Goal: Task Accomplishment & Management: Manage account settings

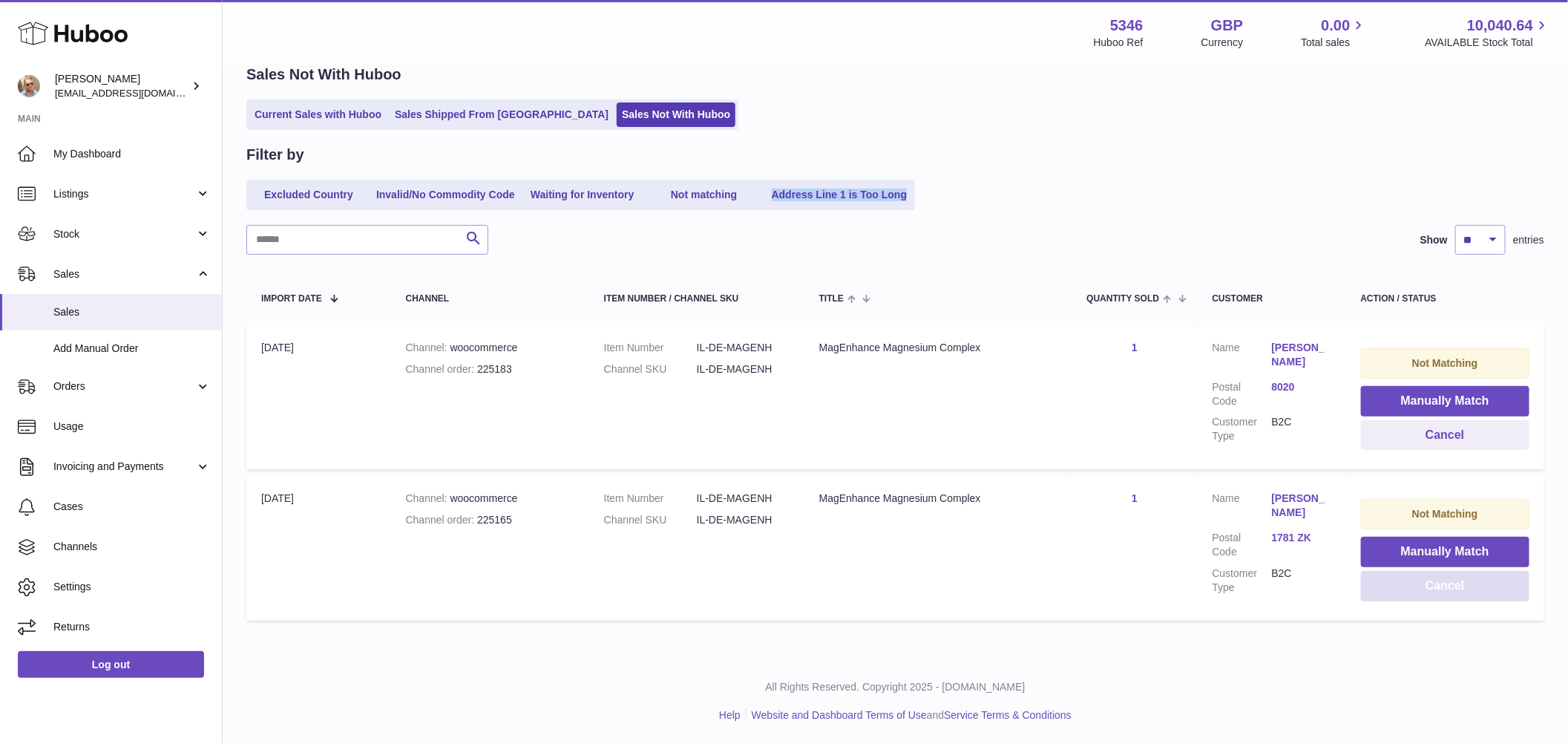
click at [1454, 585] on button "Cancel" at bounding box center [1445, 585] width 168 height 30
click at [1462, 584] on button "Cancel" at bounding box center [1445, 585] width 168 height 30
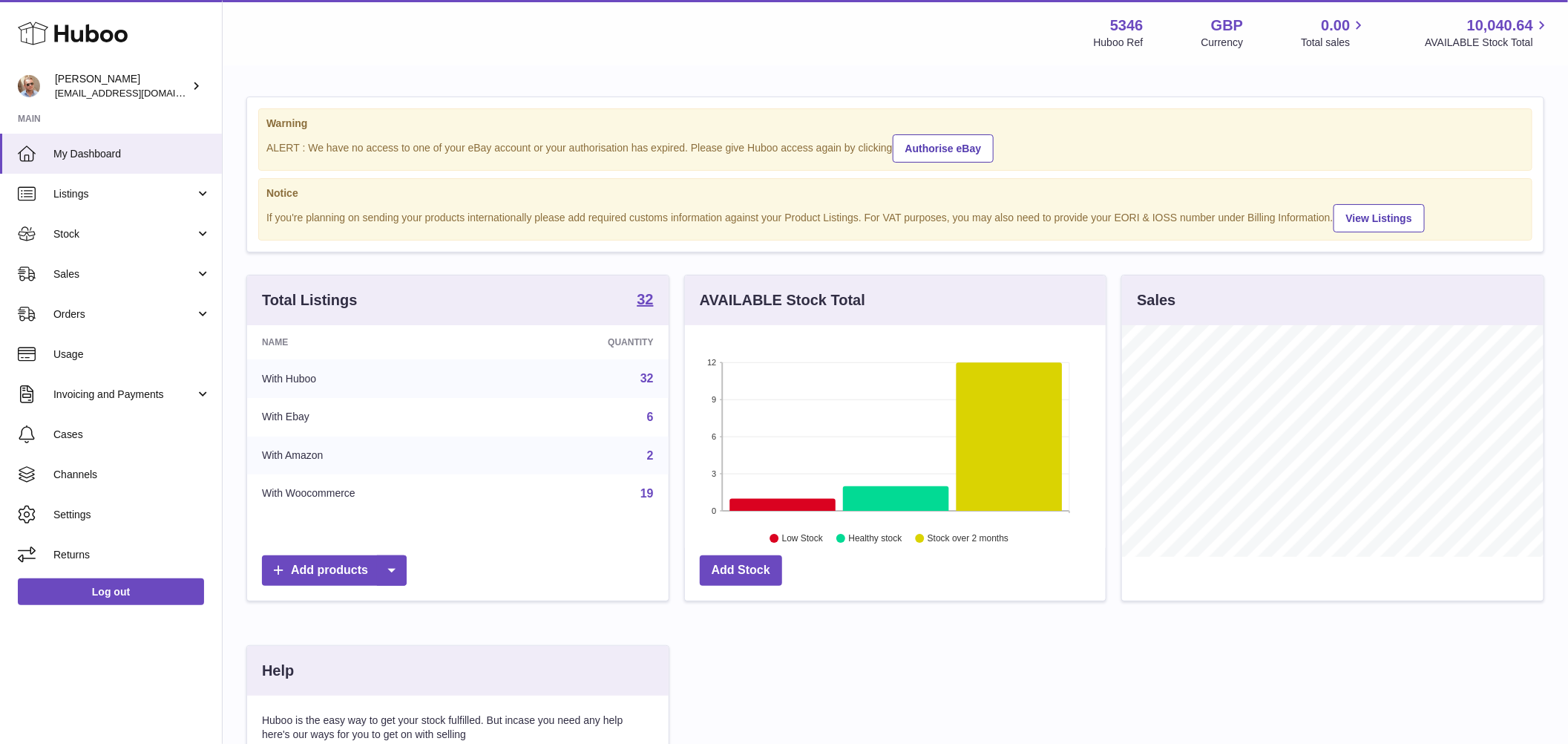
scroll to position [232, 421]
click at [54, 268] on span "Sales" at bounding box center [125, 274] width 142 height 14
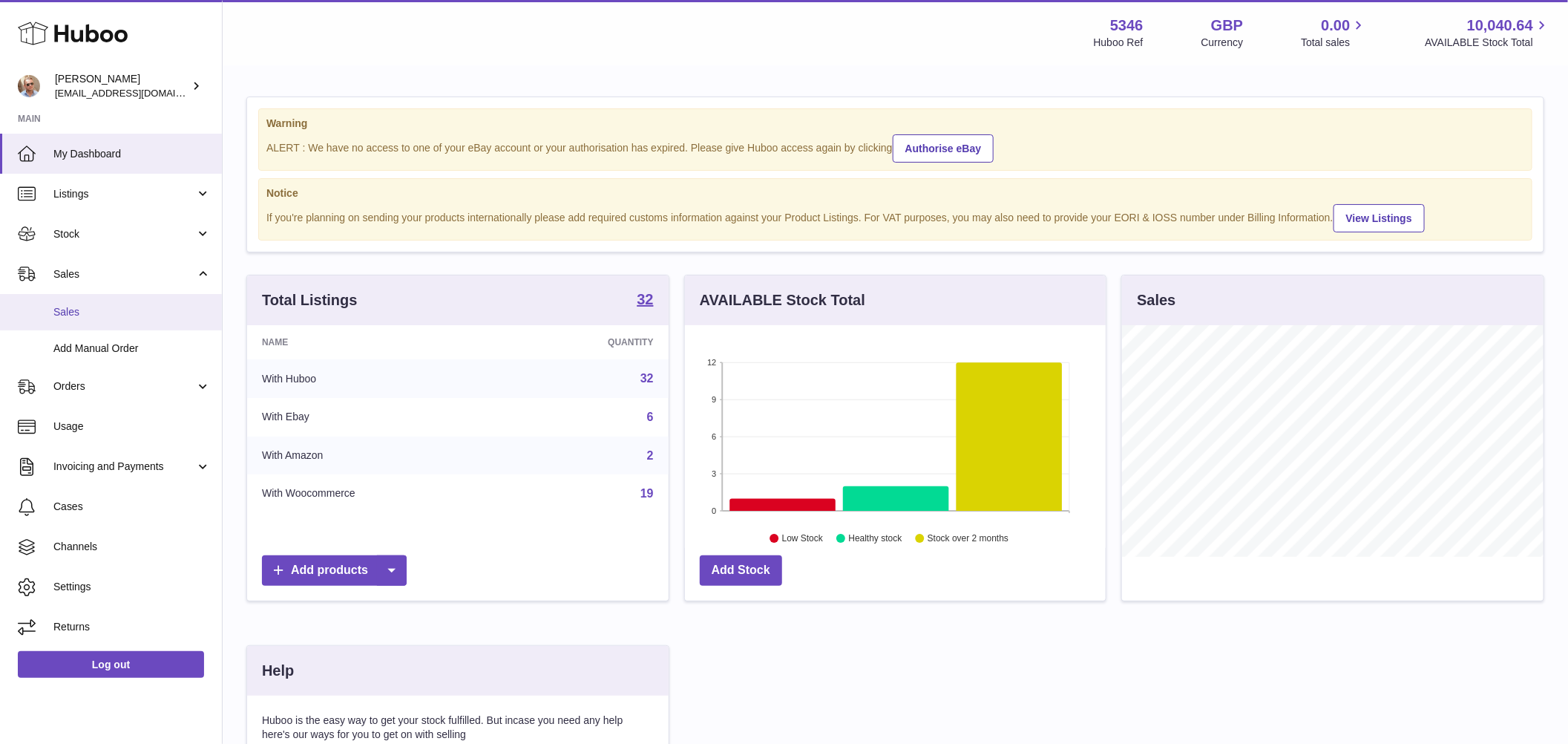
click at [85, 303] on link "Sales" at bounding box center [111, 312] width 222 height 36
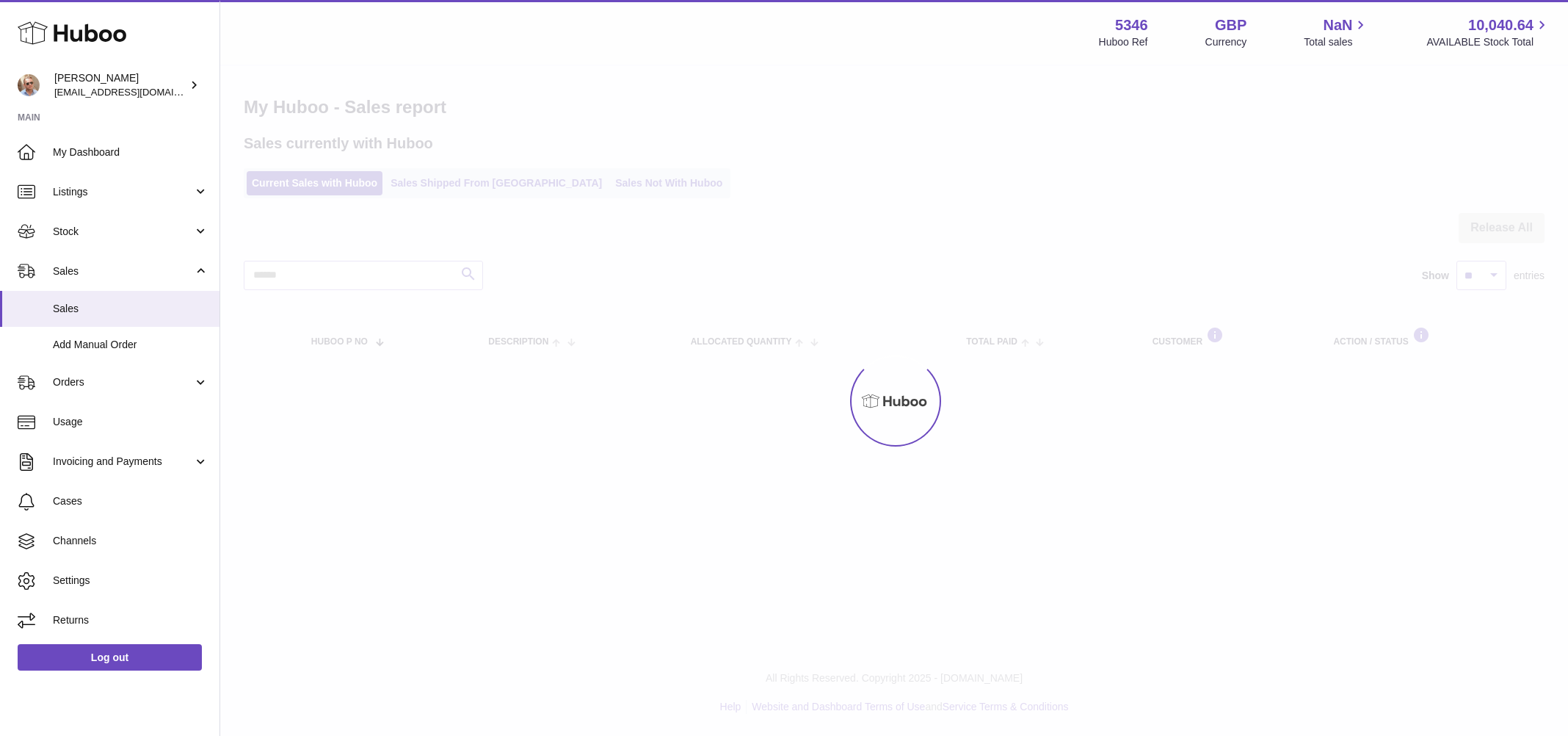
click at [577, 182] on div at bounding box center [894, 401] width 1348 height 670
click at [580, 184] on div at bounding box center [894, 401] width 1348 height 670
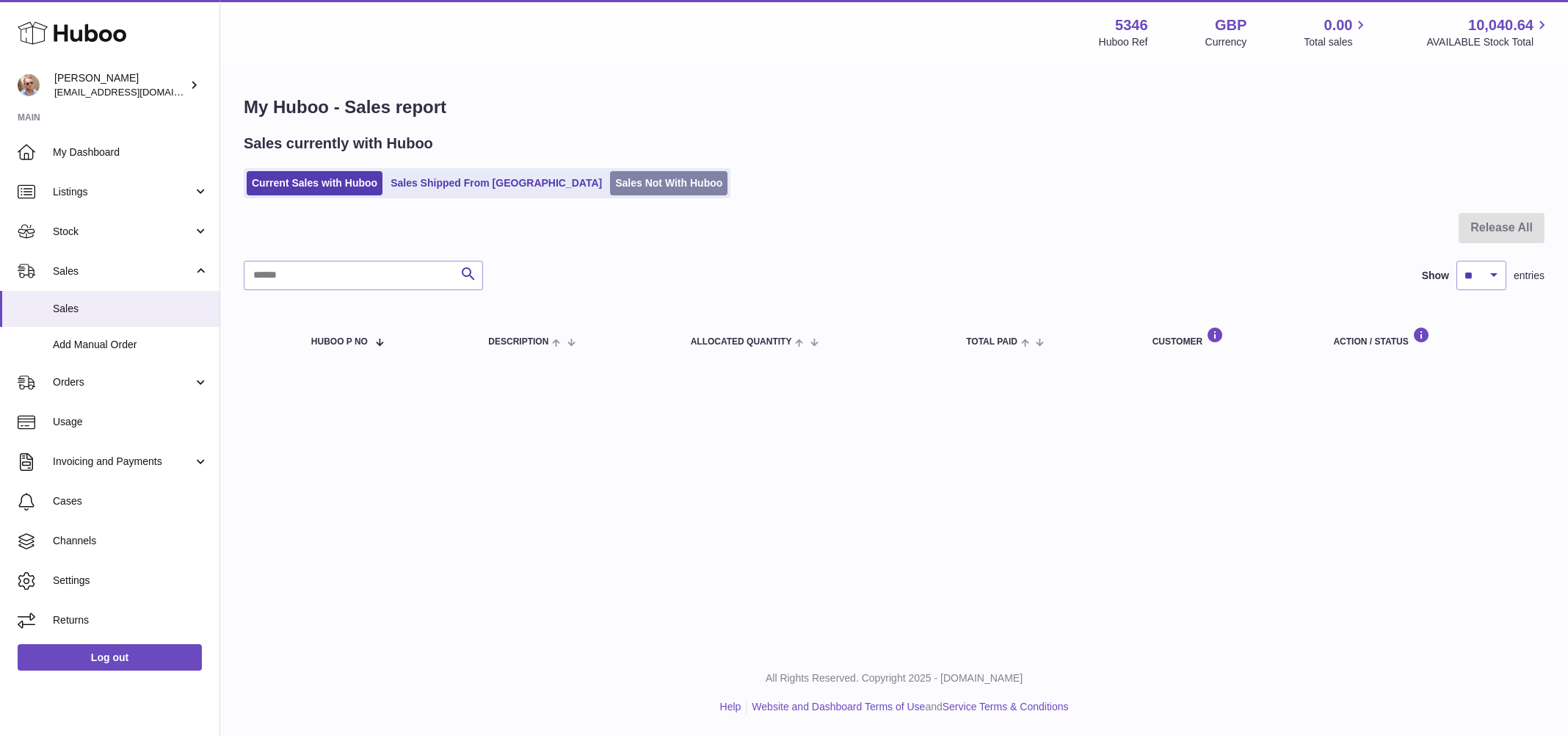
click at [610, 184] on link "Sales Not With Huboo" at bounding box center [669, 184] width 117 height 24
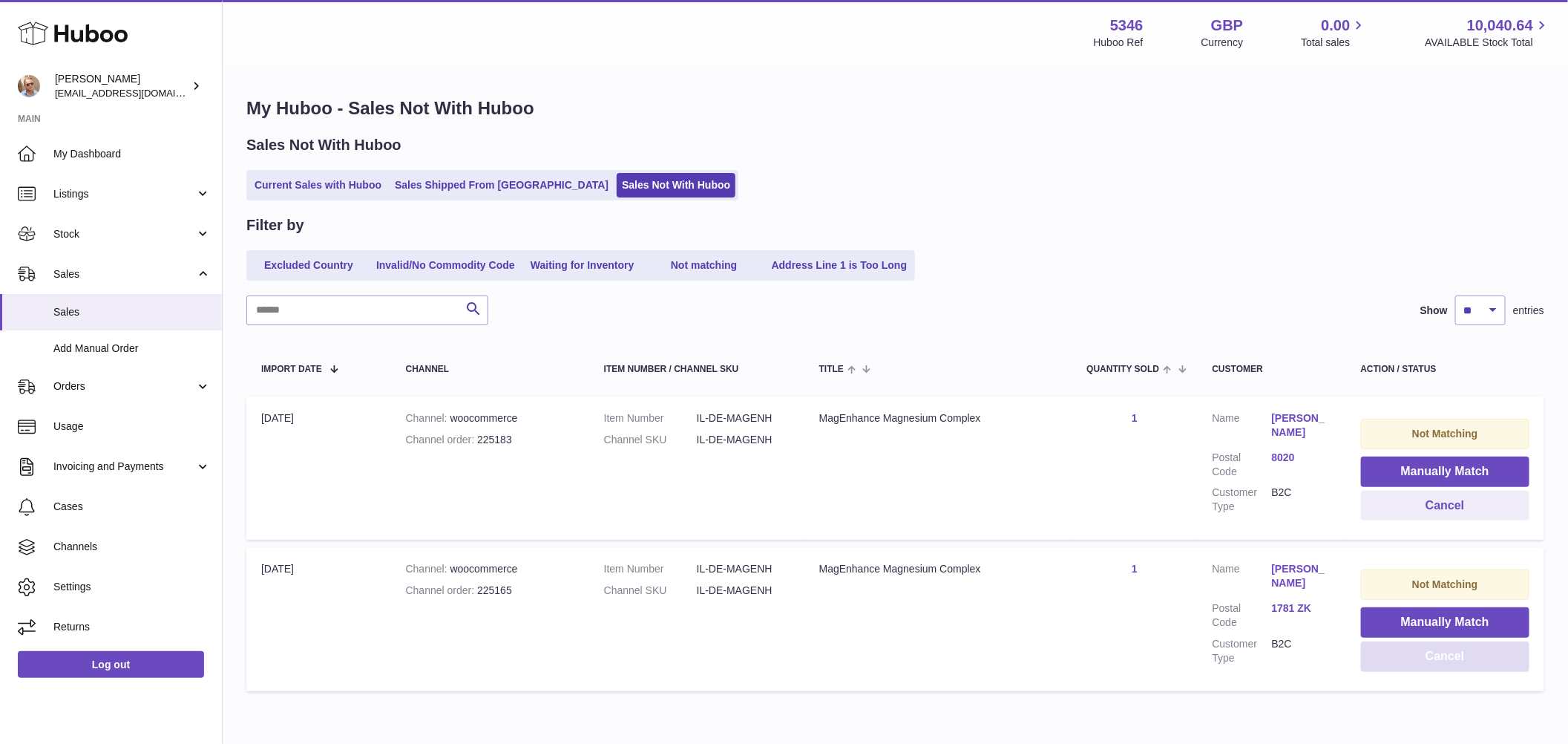
click at [1428, 659] on button "Cancel" at bounding box center [1445, 656] width 168 height 30
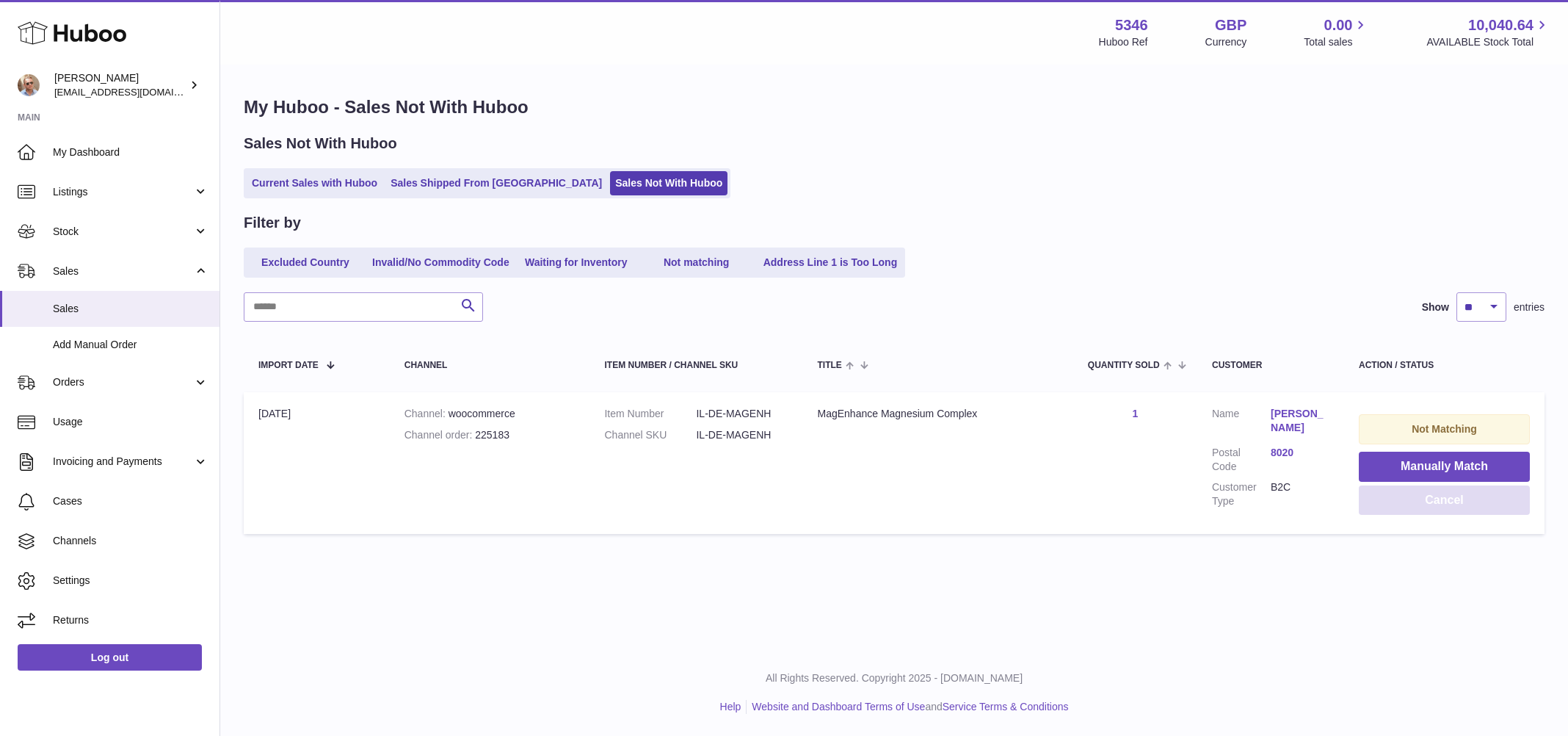
click at [1421, 501] on button "Cancel" at bounding box center [1445, 500] width 171 height 30
